Goal: Task Accomplishment & Management: Manage account settings

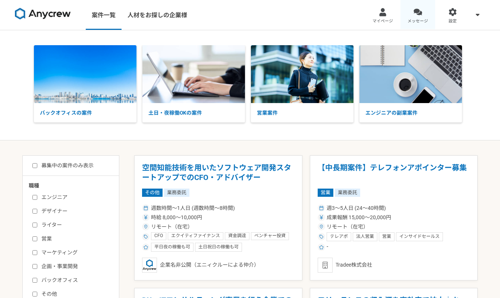
click at [420, 12] on div at bounding box center [418, 12] width 9 height 9
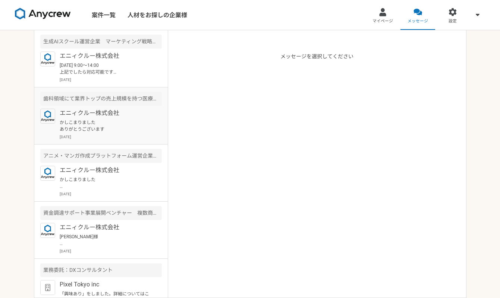
click at [85, 111] on p "エニィクルー株式会社" at bounding box center [106, 113] width 92 height 9
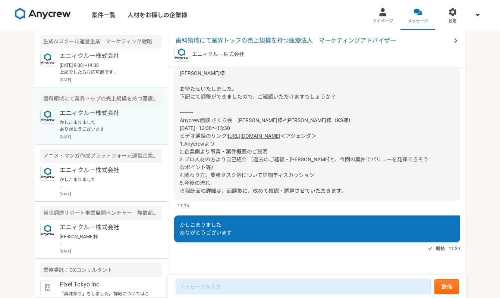
scroll to position [600, 0]
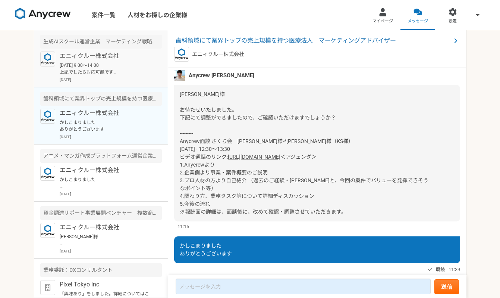
click at [85, 66] on p "[DATE] 9:00〜14:00 上記でしたら対応可能です よろしくお願いいたします" at bounding box center [106, 68] width 92 height 13
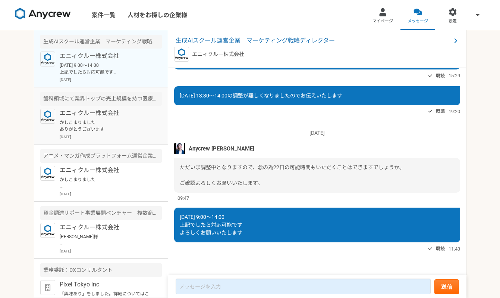
click at [102, 114] on p "エニィクルー株式会社" at bounding box center [106, 113] width 92 height 9
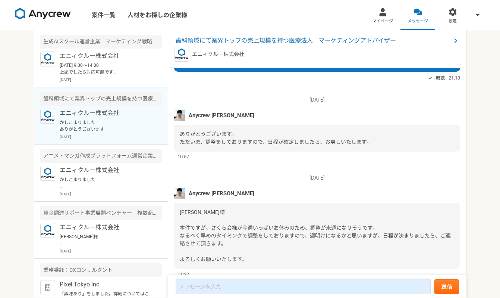
scroll to position [191, 0]
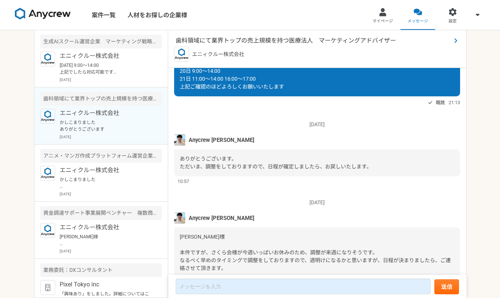
click at [241, 43] on span "歯科領域にて業界トップの売上規模を持つ医療法人　マーケティングアドバイザー" at bounding box center [314, 40] width 276 height 9
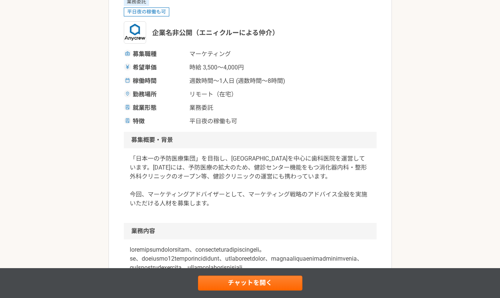
scroll to position [143, 0]
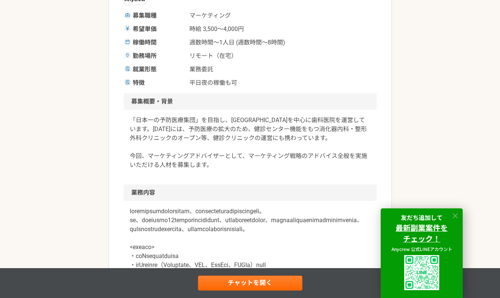
click at [454, 216] on icon at bounding box center [456, 216] width 9 height 9
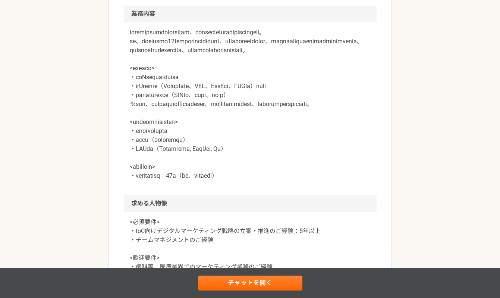
scroll to position [324, 0]
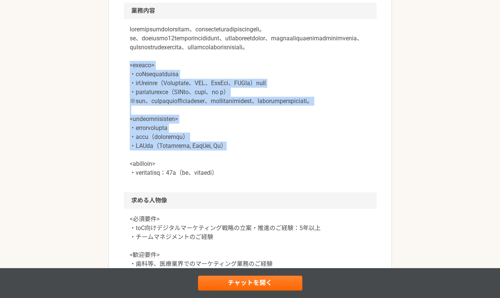
drag, startPoint x: 124, startPoint y: 81, endPoint x: 262, endPoint y: 177, distance: 168.2
click at [262, 177] on div at bounding box center [250, 105] width 253 height 173
copy p "<主な想定業務> ・toCマーケティング戦略立案 ・各種Webチャネル（Instagram、SEO、TikTok、LINE等）の最適化 ・プロジェクトマネジメ…"
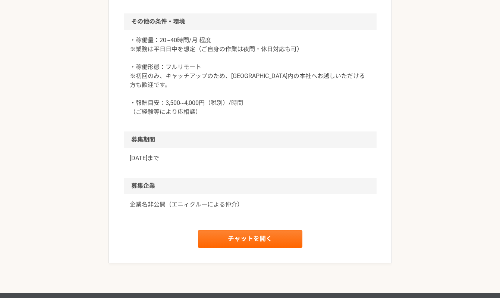
scroll to position [753, 0]
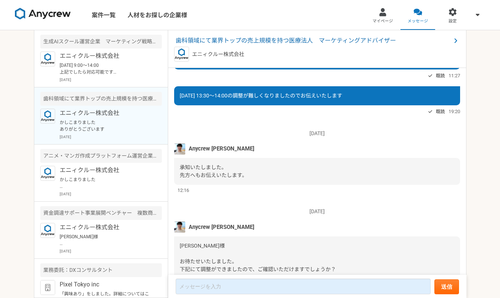
scroll to position [644, 0]
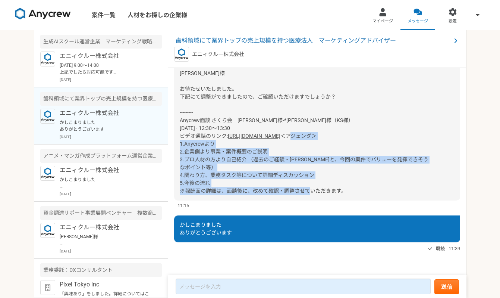
drag, startPoint x: 178, startPoint y: 125, endPoint x: 349, endPoint y: 195, distance: 184.1
click at [349, 196] on div "[PERSON_NAME]様 お待たせいたしました。 下記にて調整ができましたので、ご確認いただけますでしょうか？ --------- Anycrew面談 さ…" at bounding box center [317, 132] width 286 height 137
copy span "＜アジェンダ＞ 1.Anycrewより 2.企業側より事業・案件概要のご説明 3.プロ人材の方より自己紹介 （過去のご経験・[PERSON_NAME]と、今回…"
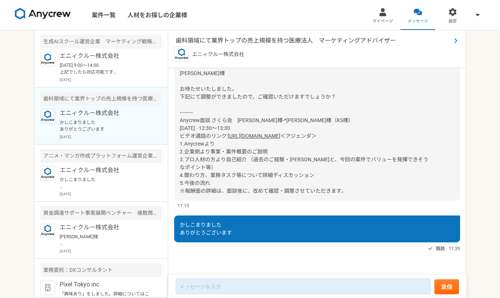
click at [191, 38] on span "歯科領域にて業界トップの売上規模を持つ医療法人　マーケティングアドバイザー" at bounding box center [314, 40] width 276 height 9
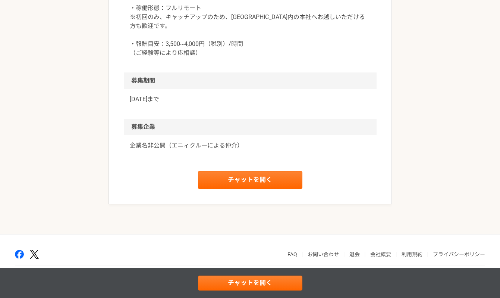
scroll to position [788, 0]
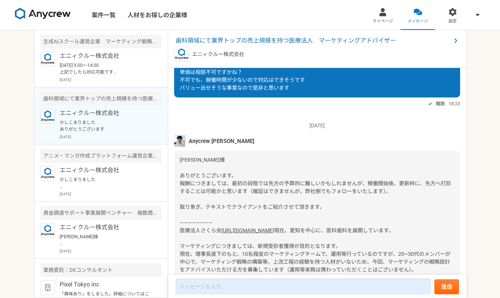
scroll to position [280, 0]
